Goal: Register for event/course

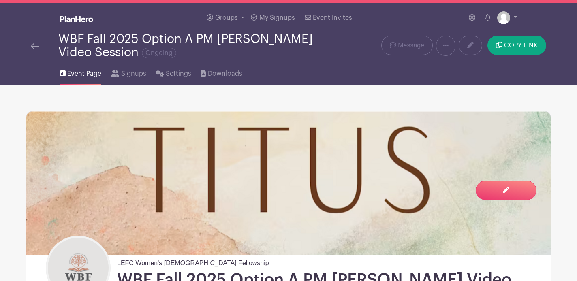
scroll to position [17, 0]
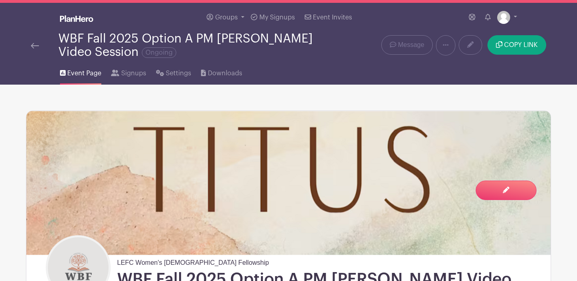
click at [37, 44] on img at bounding box center [35, 46] width 8 height 6
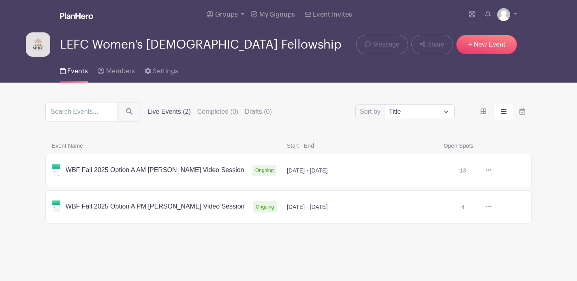
click at [492, 171] on link at bounding box center [492, 171] width 0 height 0
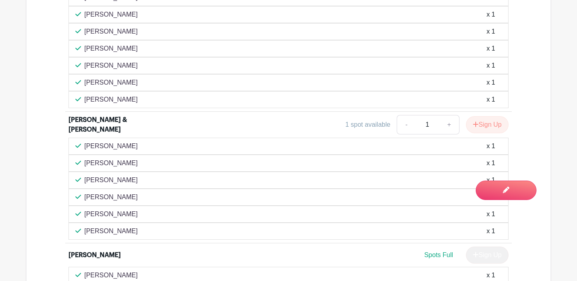
scroll to position [1350, 0]
click at [488, 116] on button "Sign Up" at bounding box center [487, 124] width 43 height 17
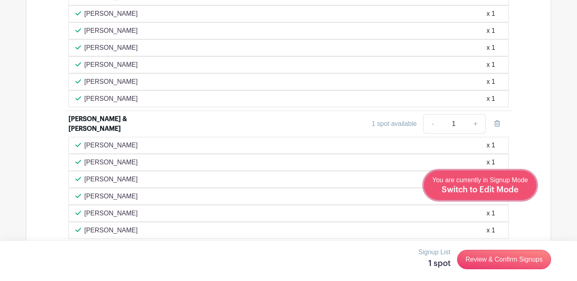
click at [514, 194] on div "You are currently in Signup Mode Switch to Edit Mode" at bounding box center [480, 185] width 96 height 20
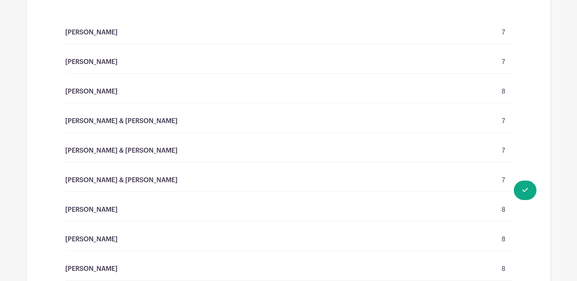
scroll to position [741, 0]
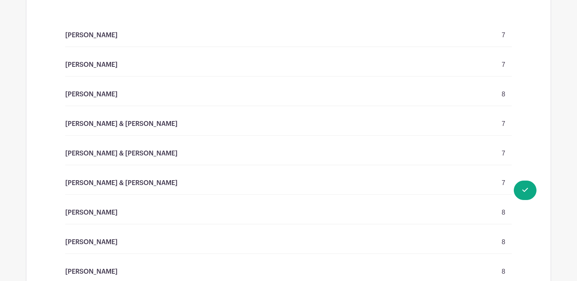
click at [121, 178] on p "[PERSON_NAME] & [PERSON_NAME]" at bounding box center [121, 183] width 112 height 10
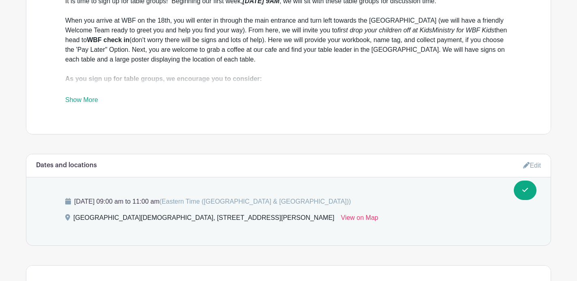
scroll to position [454, 0]
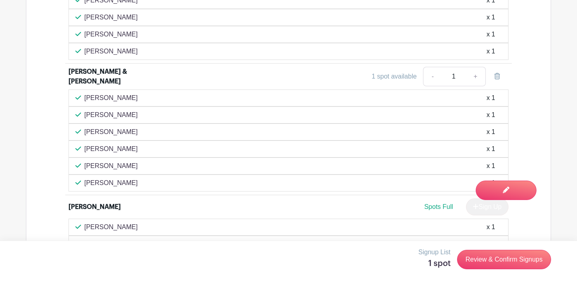
scroll to position [1397, 0]
click at [476, 68] on link "+" at bounding box center [476, 77] width 20 height 19
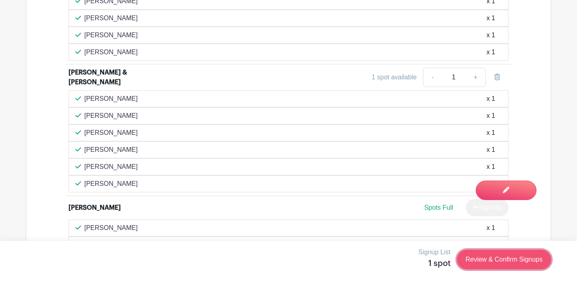
click at [517, 261] on link "Review & Confirm Signups" at bounding box center [504, 259] width 94 height 19
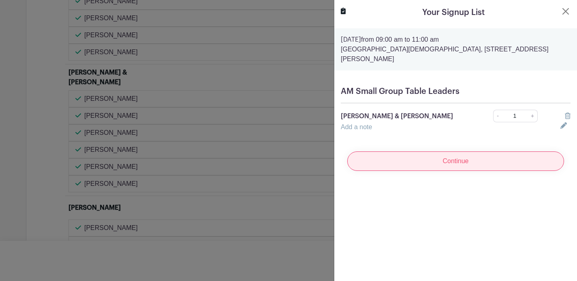
click at [448, 153] on input "Continue" at bounding box center [455, 161] width 217 height 19
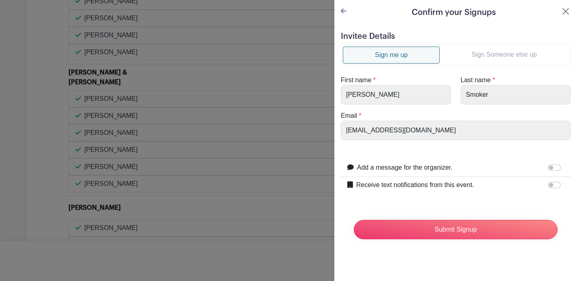
click at [472, 52] on link "Sign Someone else up" at bounding box center [504, 55] width 129 height 16
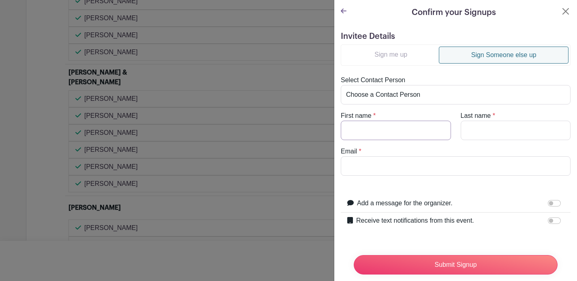
click at [391, 126] on input "First name" at bounding box center [396, 130] width 110 height 19
type input "K"
type input "[PERSON_NAME]"
click at [367, 172] on input "Email" at bounding box center [456, 165] width 230 height 19
paste input "[EMAIL_ADDRESS][DOMAIN_NAME]"
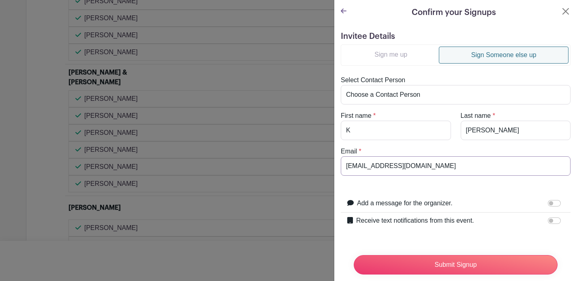
type input "[EMAIL_ADDRESS][DOMAIN_NAME]"
click at [374, 130] on input "K" at bounding box center [396, 130] width 110 height 19
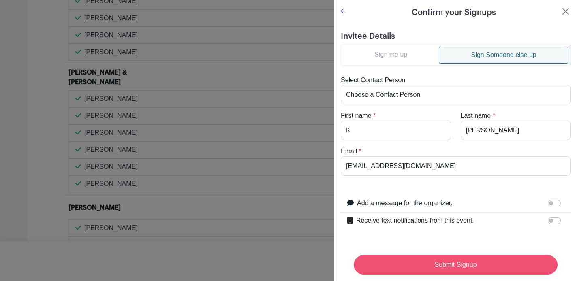
click at [426, 266] on input "Submit Signup" at bounding box center [456, 264] width 204 height 19
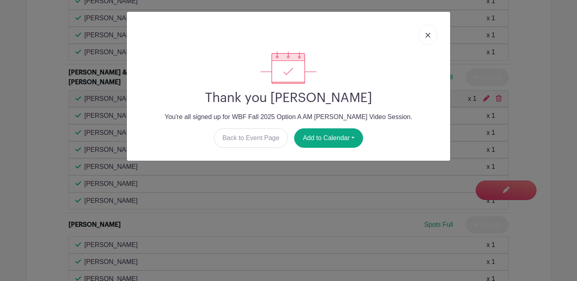
click at [423, 35] on link at bounding box center [428, 35] width 19 height 20
